Goal: Go to known website: Go to known website

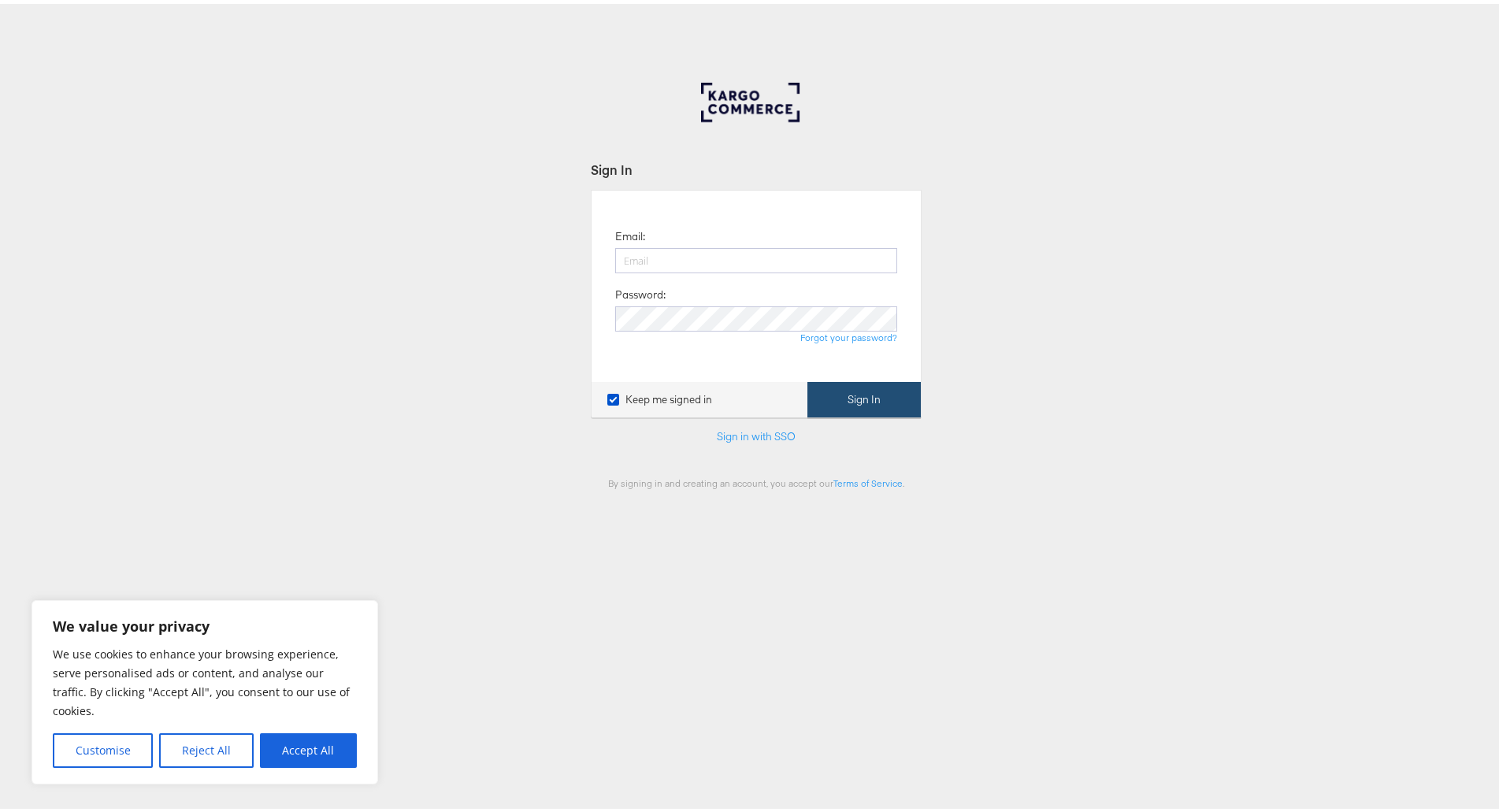
type input "kish.savani@ao.com"
click at [844, 394] on button "Sign In" at bounding box center [864, 396] width 113 height 36
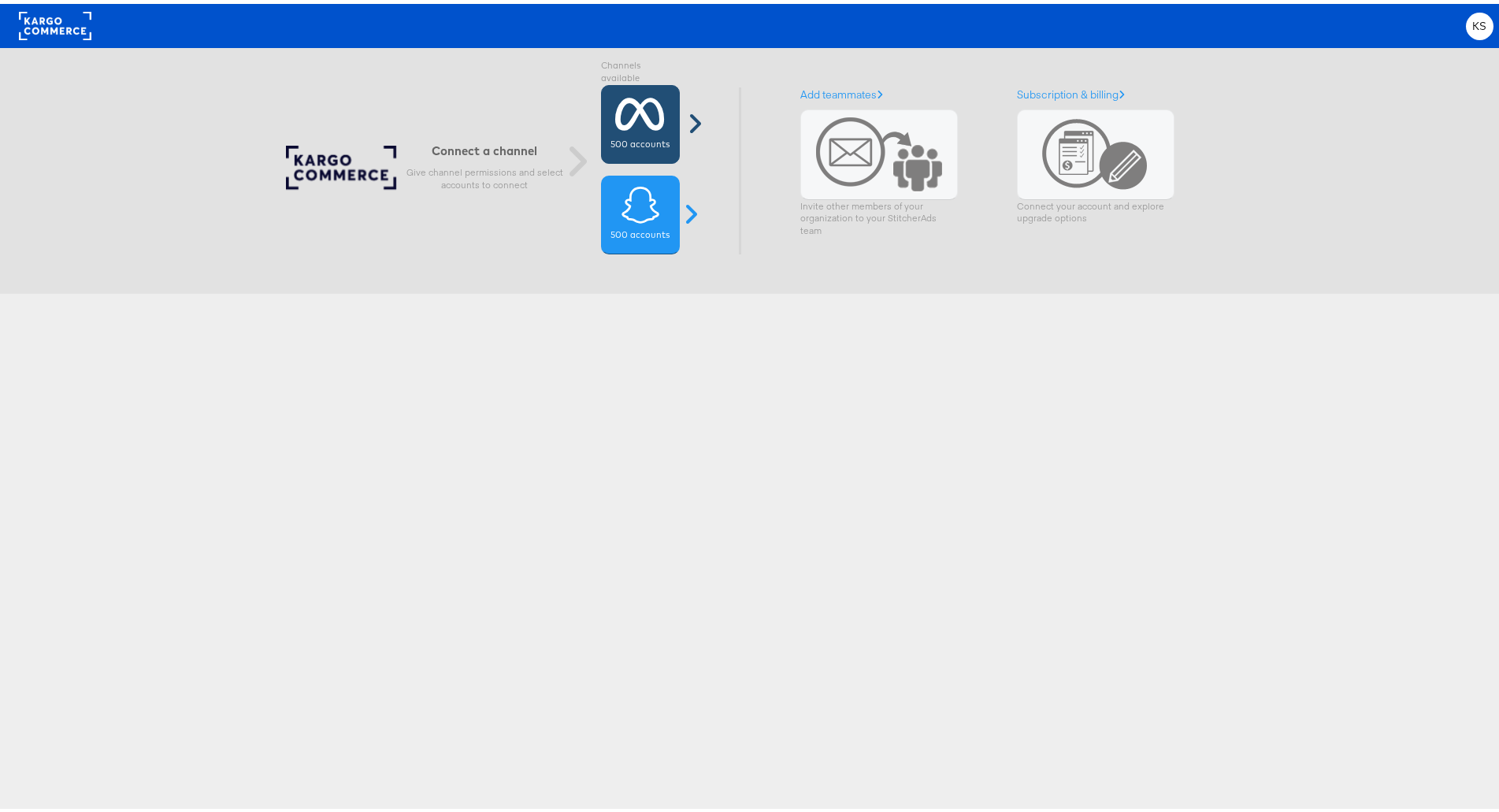
click at [644, 129] on div "500 accounts" at bounding box center [641, 121] width 79 height 79
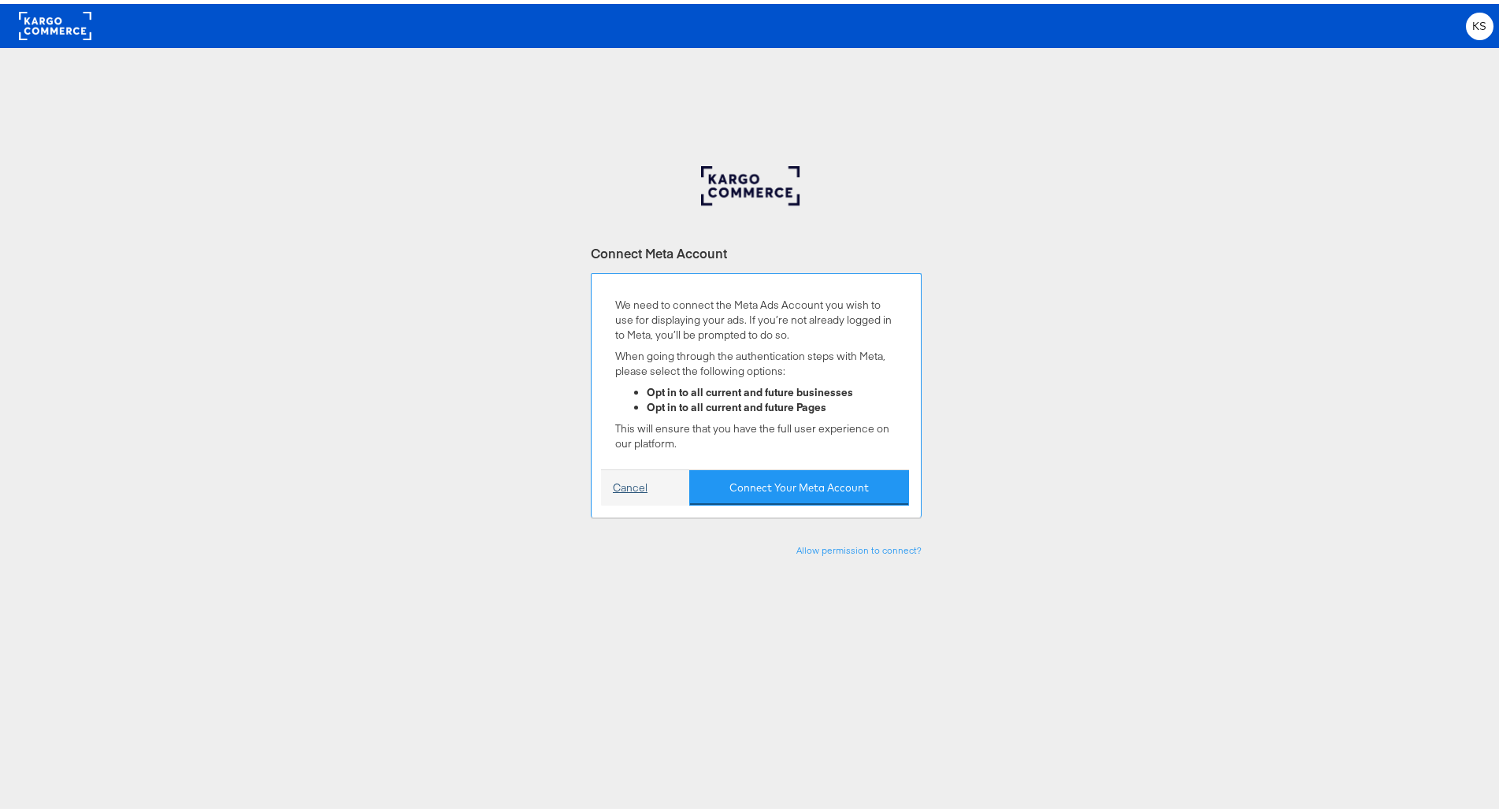
click at [621, 477] on link "Cancel" at bounding box center [630, 484] width 35 height 15
